Goal: Find specific page/section: Find specific page/section

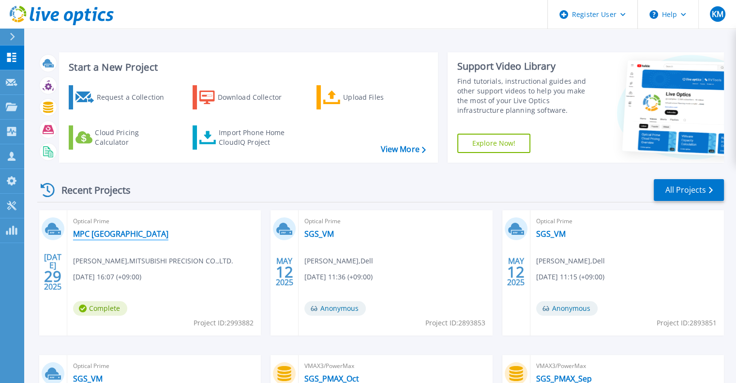
click at [94, 236] on link "MPC [GEOGRAPHIC_DATA]" at bounding box center [120, 234] width 95 height 10
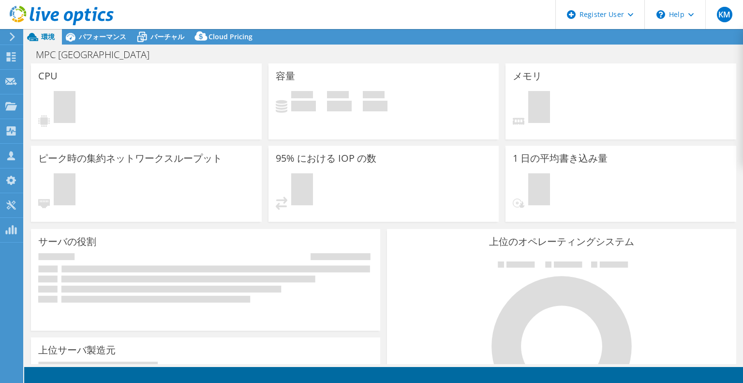
select select "[GEOGRAPHIC_DATA]"
select select "JPY"
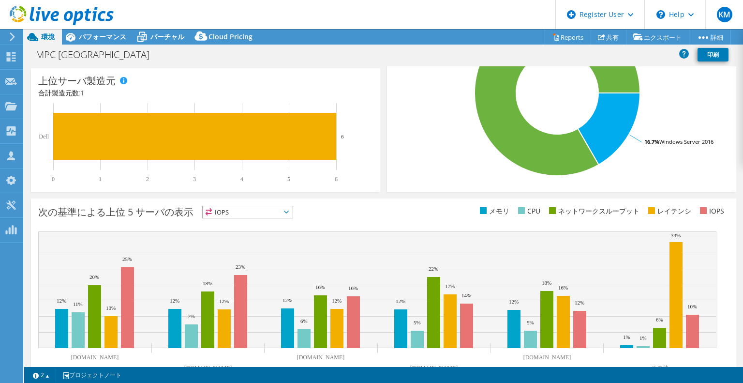
scroll to position [263, 0]
